Goal: Navigation & Orientation: Find specific page/section

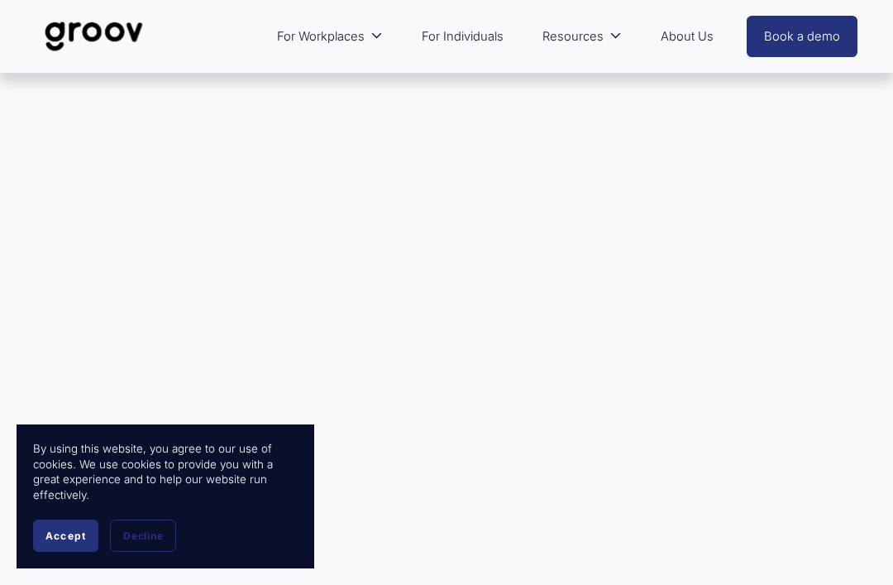
click at [480, 51] on link "For Individuals" at bounding box center [463, 36] width 98 height 38
